Goal: Check status: Check status

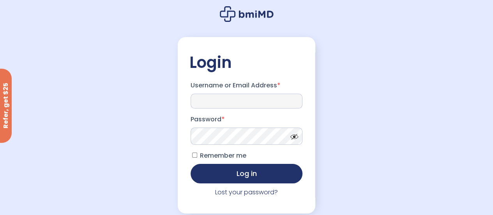
click at [212, 98] on input "Username or Email Address *" at bounding box center [247, 101] width 112 height 15
click at [223, 99] on input "Username or Email Address *" at bounding box center [247, 101] width 112 height 15
paste input "**********"
type input "**********"
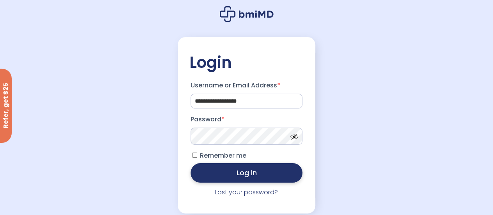
click at [211, 178] on button "Log in" at bounding box center [247, 173] width 112 height 20
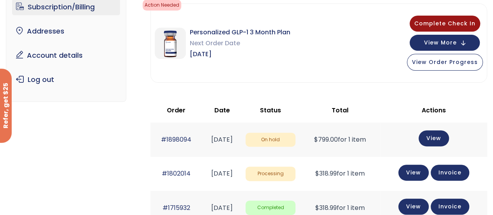
scroll to position [78, 0]
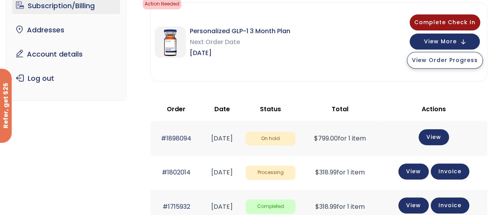
click at [448, 63] on span "View Order Progress" at bounding box center [445, 60] width 66 height 8
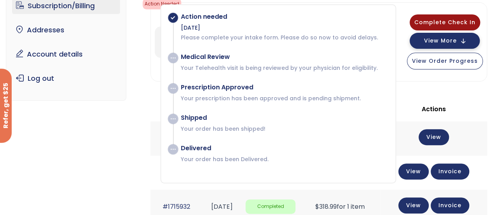
click at [451, 38] on span "View More" at bounding box center [440, 40] width 33 height 5
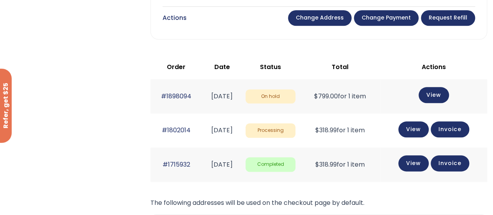
scroll to position [406, 0]
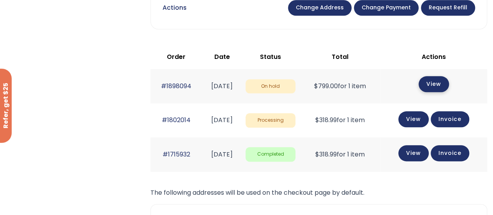
click at [445, 81] on link "View" at bounding box center [434, 84] width 30 height 16
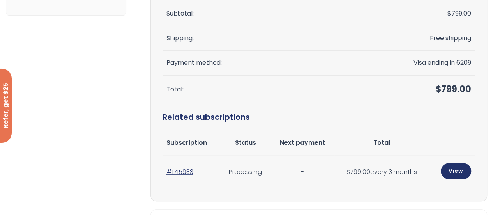
scroll to position [156, 0]
click at [183, 170] on link "#1715933" at bounding box center [180, 171] width 27 height 9
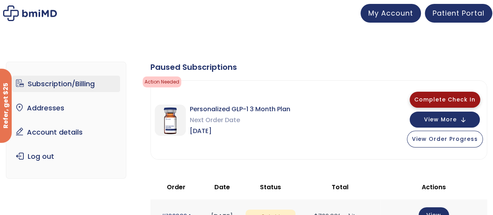
click at [436, 97] on span "Complete Check In" at bounding box center [445, 100] width 61 height 8
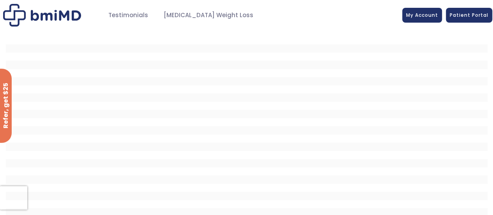
scroll to position [36, 0]
